Goal: Task Accomplishment & Management: Manage account settings

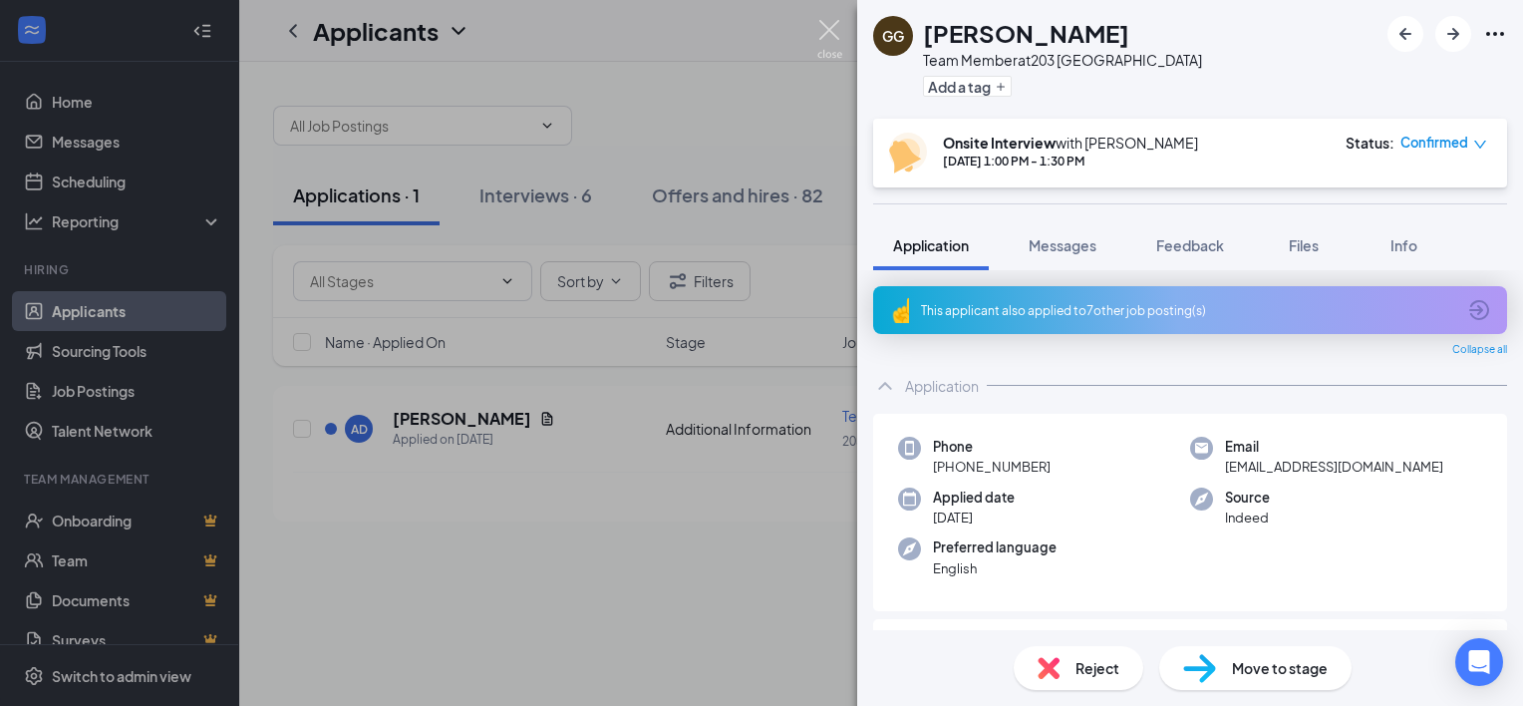
click at [825, 53] on img at bounding box center [829, 39] width 25 height 39
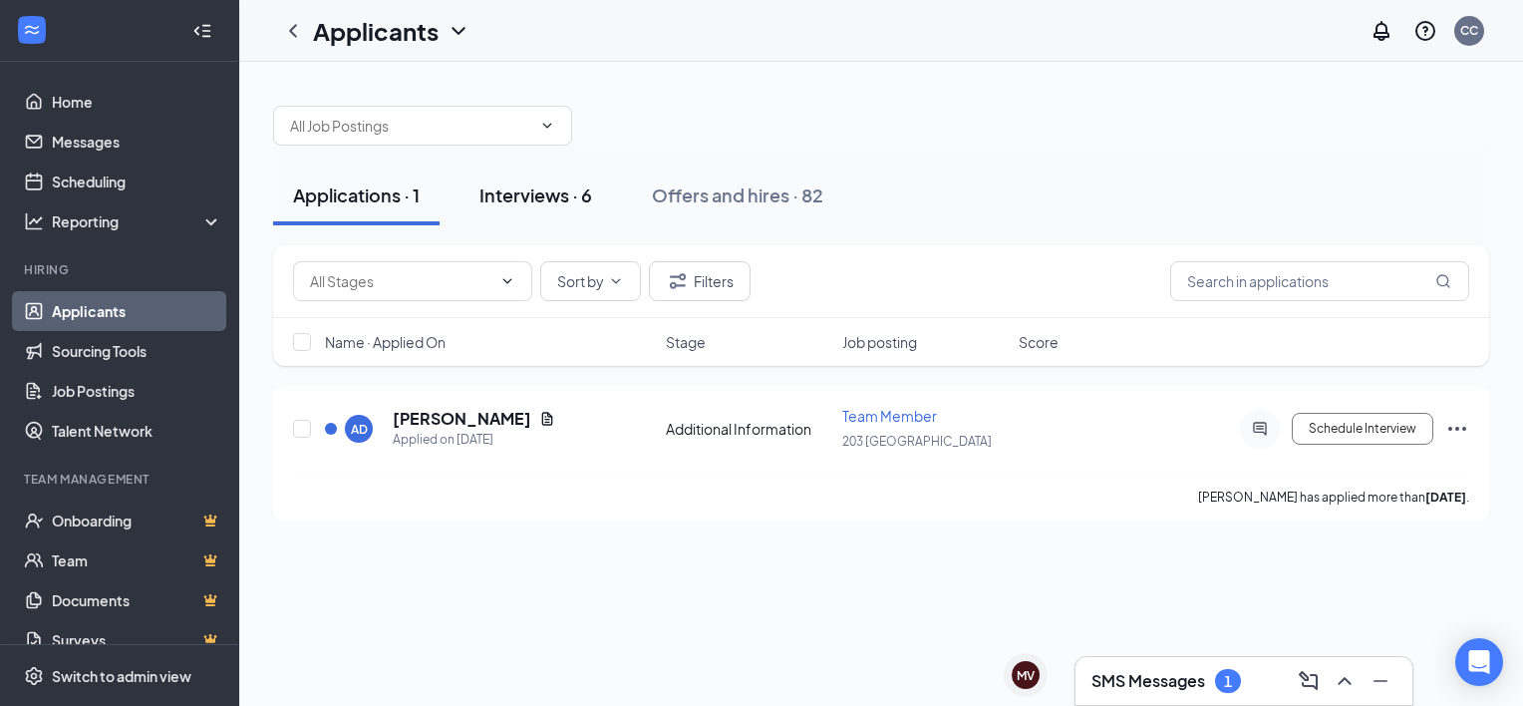
click at [520, 205] on div "Interviews · 6" at bounding box center [535, 194] width 113 height 25
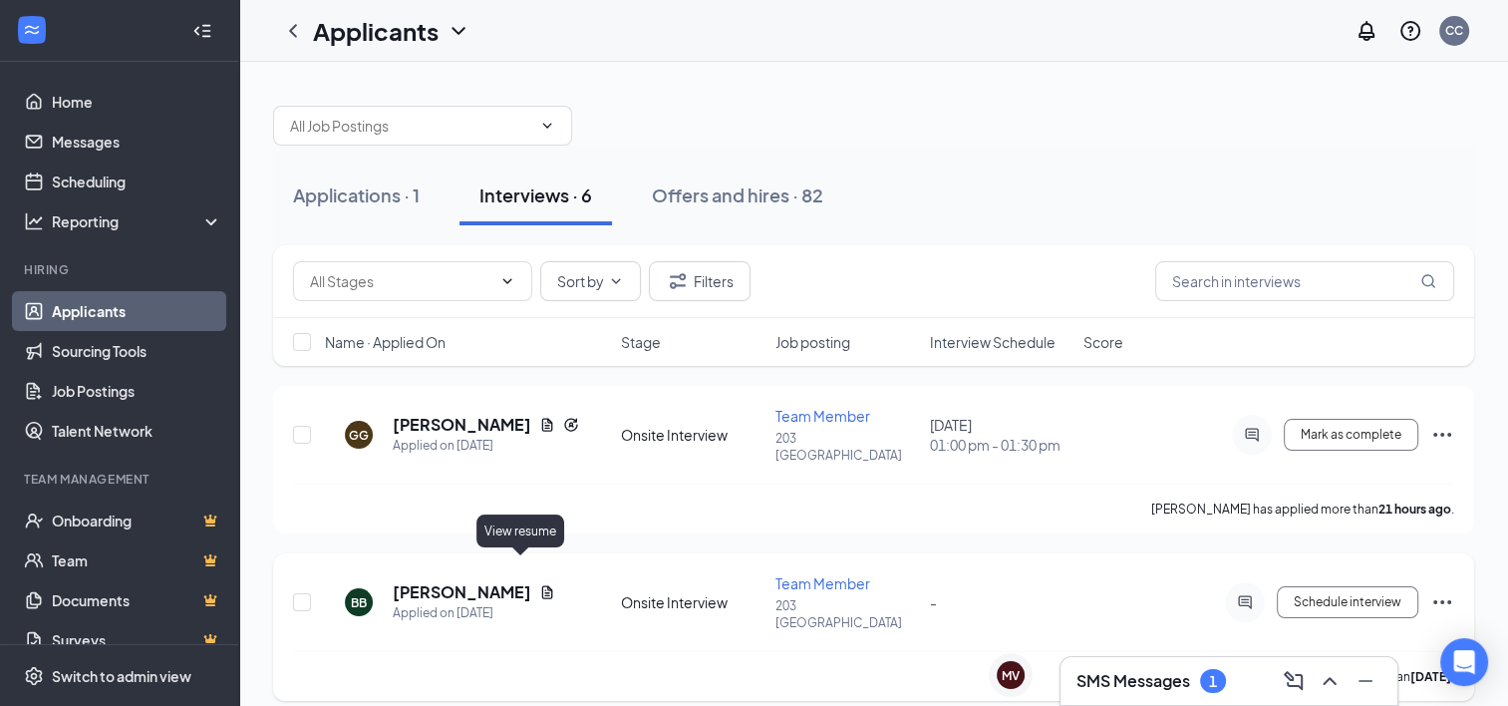
click at [542, 585] on icon "Document" at bounding box center [547, 591] width 11 height 13
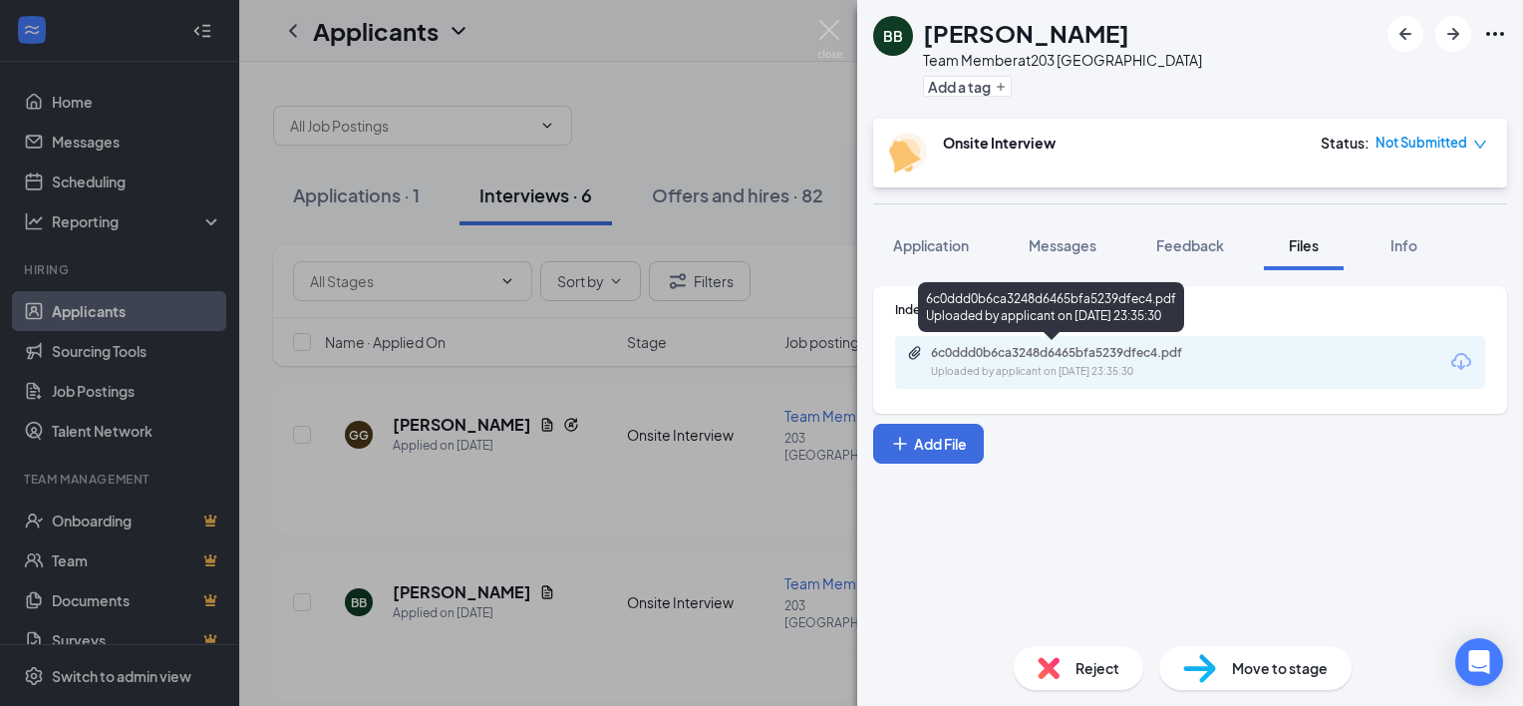
click at [1024, 355] on div "6c0ddd0b6ca3248d6465bfa5239dfec4.pdf" at bounding box center [1070, 353] width 279 height 16
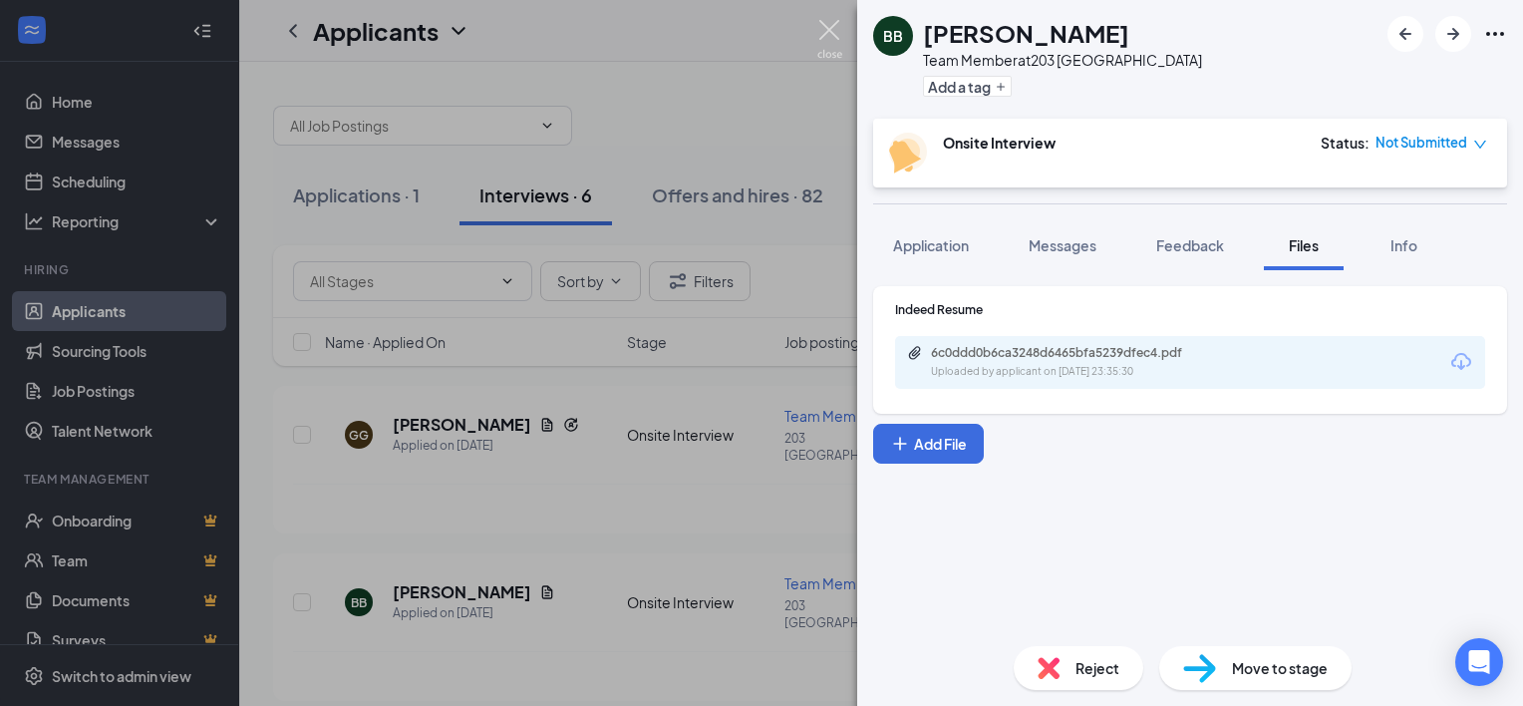
click at [841, 34] on img at bounding box center [829, 39] width 25 height 39
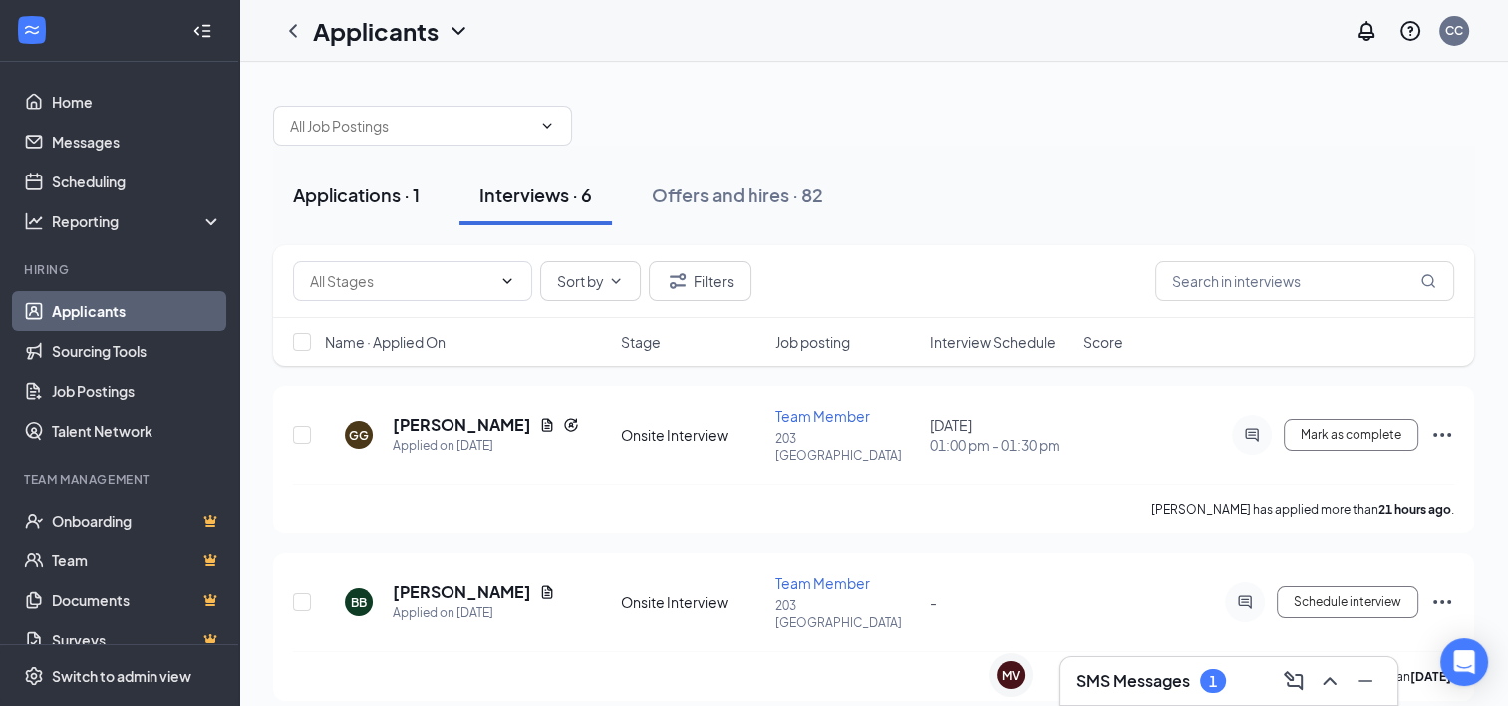
click at [307, 194] on div "Applications · 1" at bounding box center [356, 194] width 127 height 25
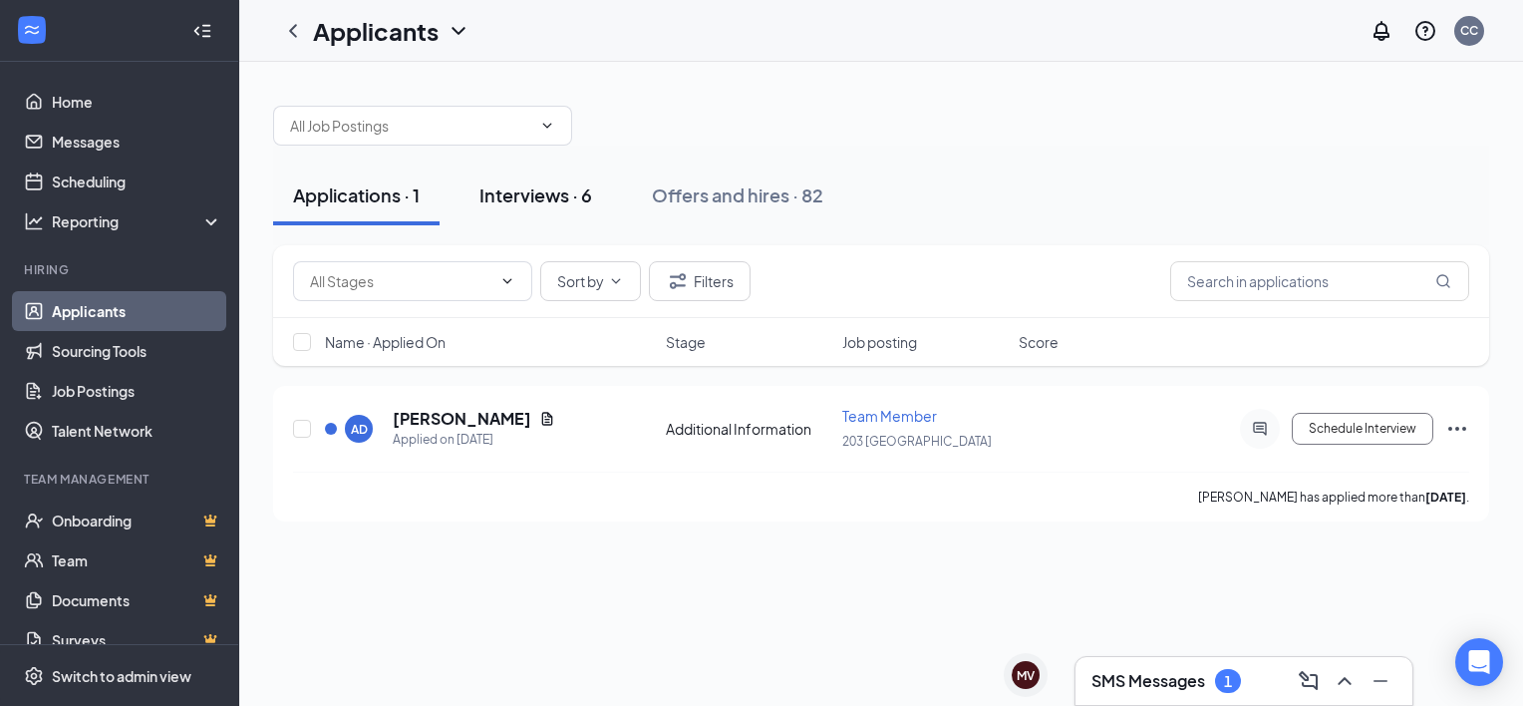
click at [557, 191] on div "Interviews · 6" at bounding box center [535, 194] width 113 height 25
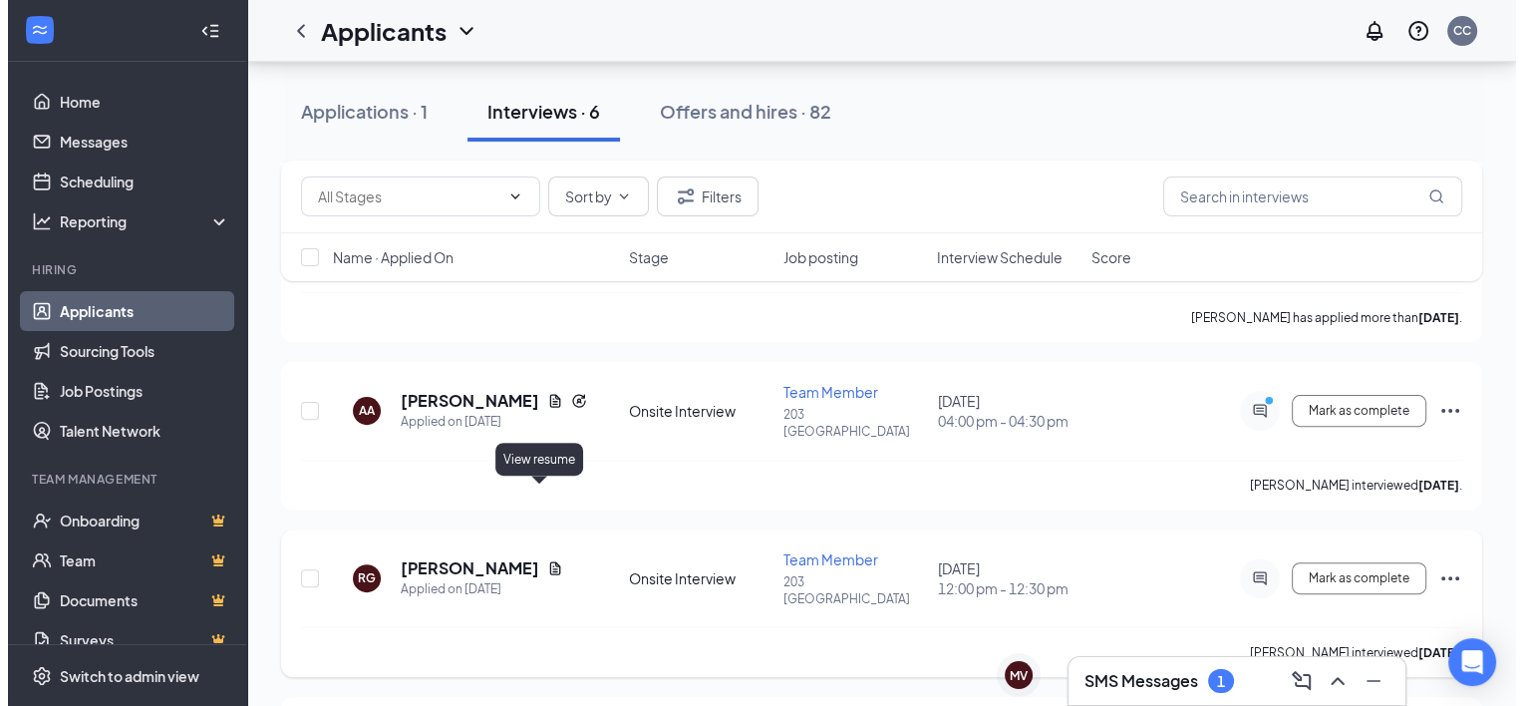
scroll to position [491, 0]
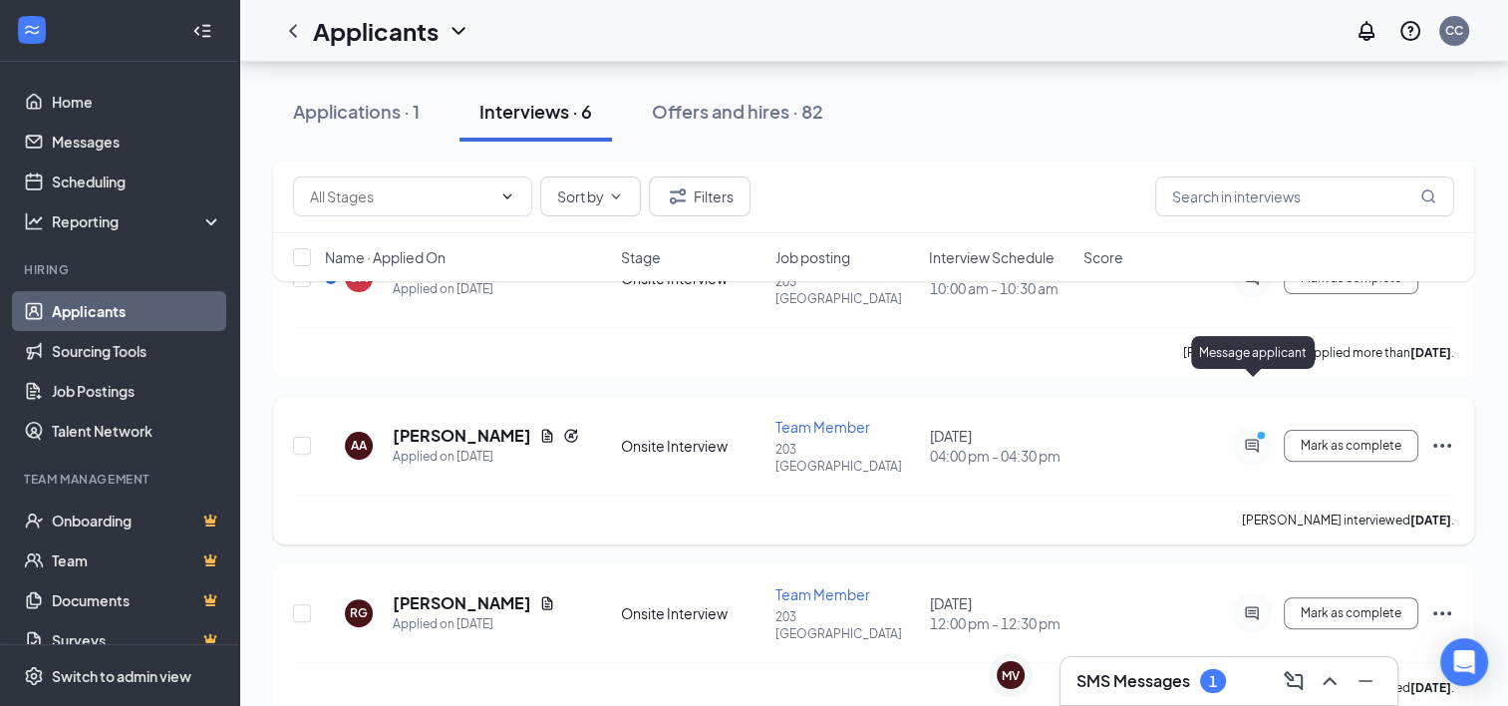
click at [1246, 437] on icon "ActiveChat" at bounding box center [1252, 445] width 24 height 16
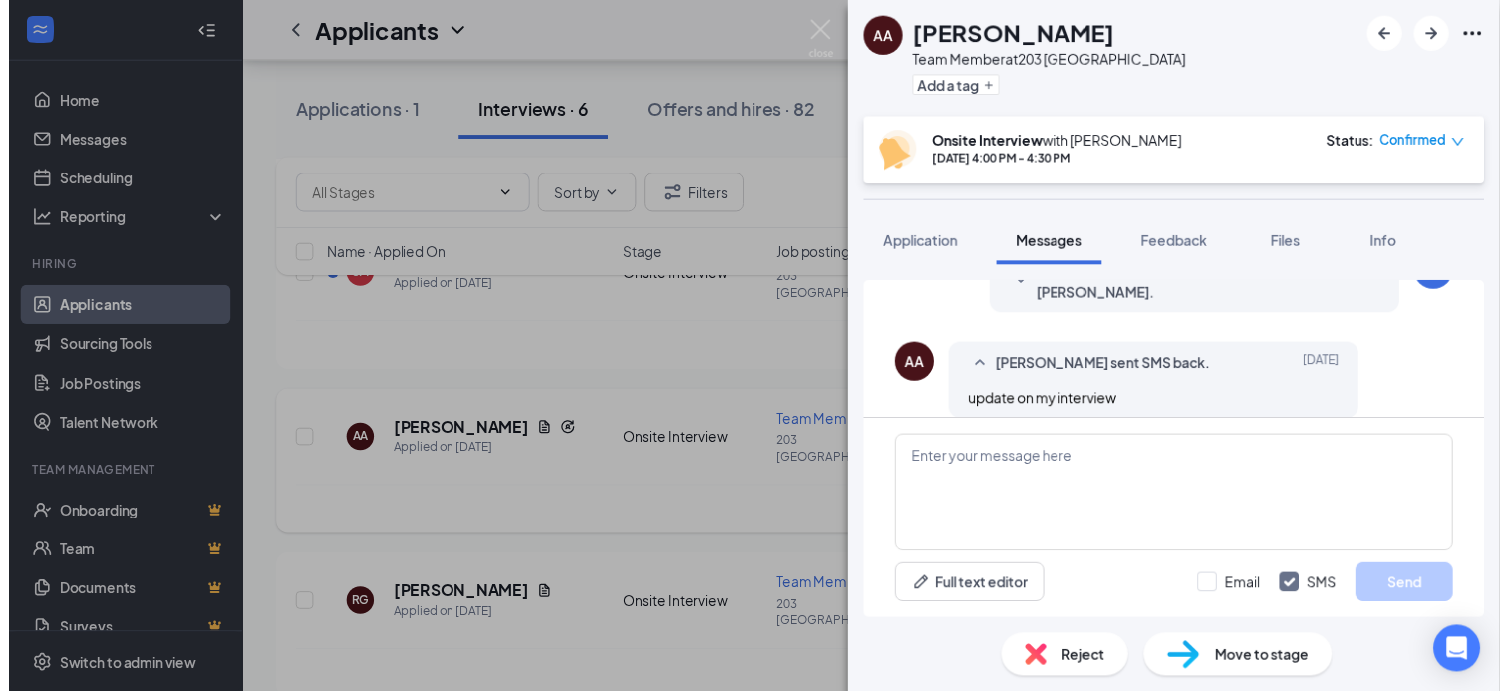
scroll to position [838, 0]
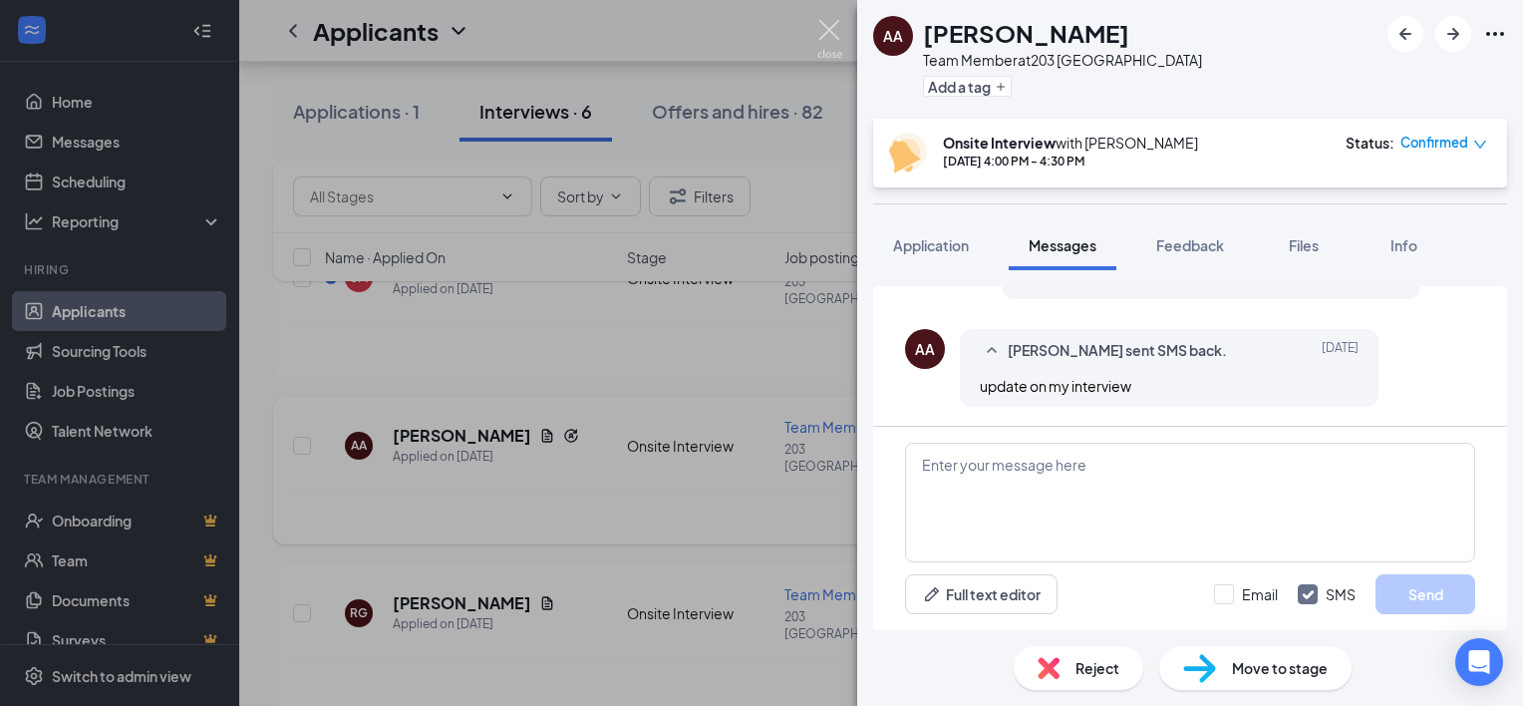
click at [818, 34] on img at bounding box center [829, 39] width 25 height 39
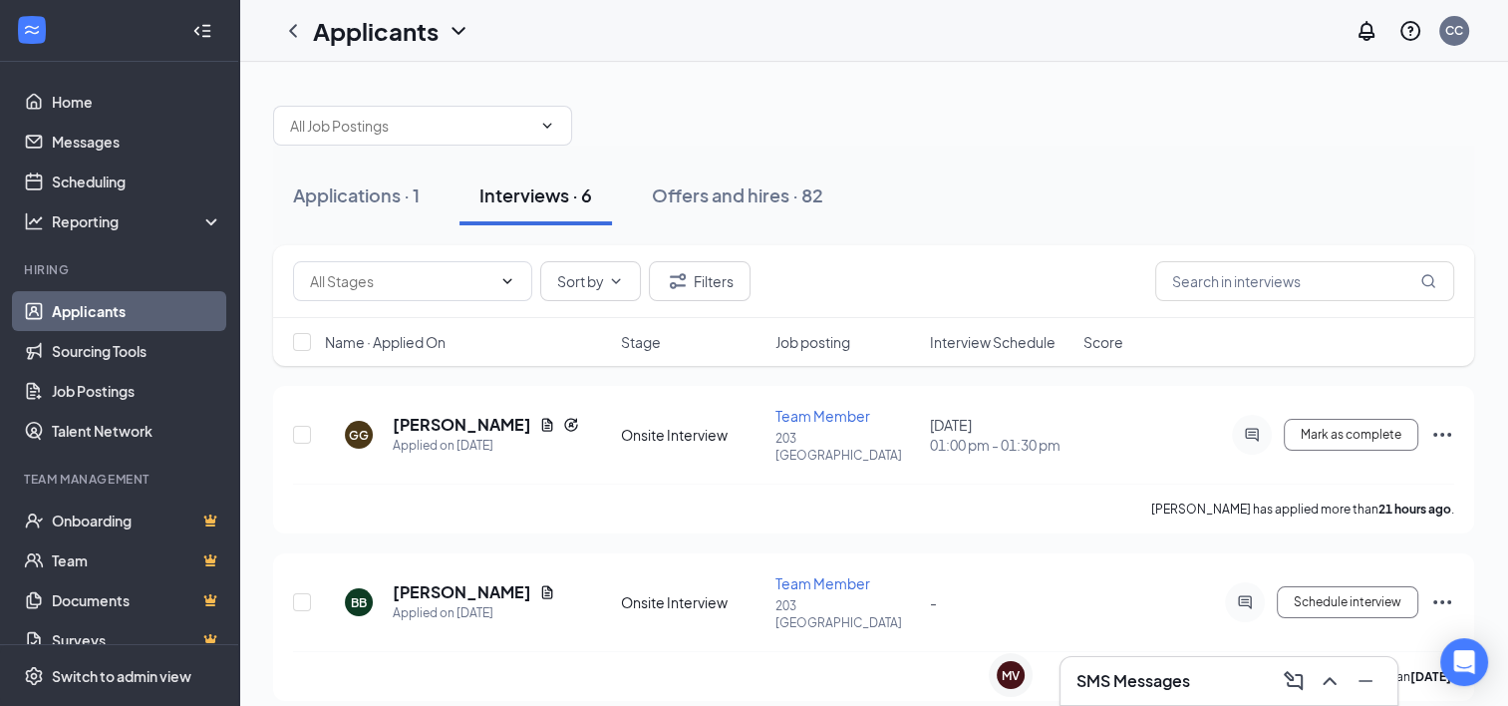
click at [1197, 673] on div "SMS Messages" at bounding box center [1228, 681] width 305 height 32
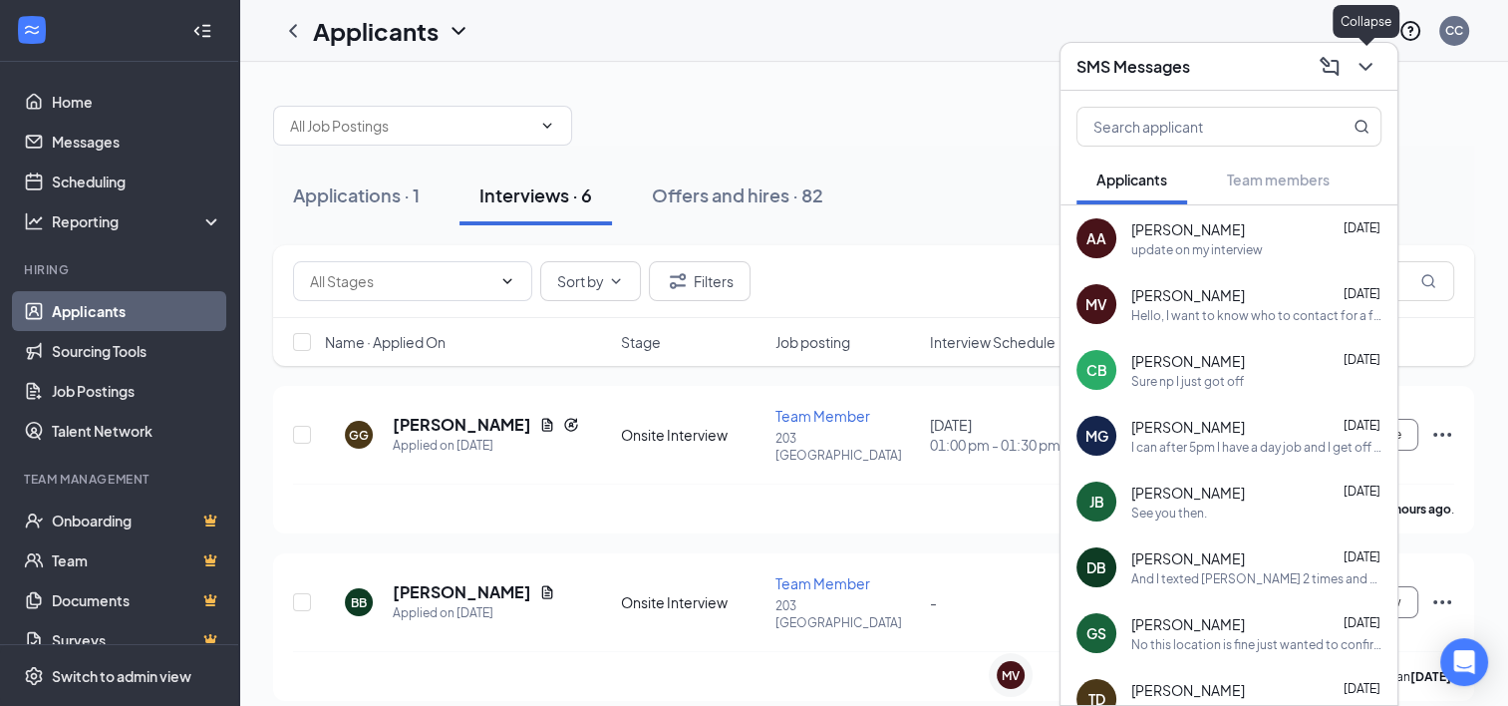
click at [1365, 63] on icon "ChevronDown" at bounding box center [1365, 67] width 24 height 24
